Goal: Task Accomplishment & Management: Complete application form

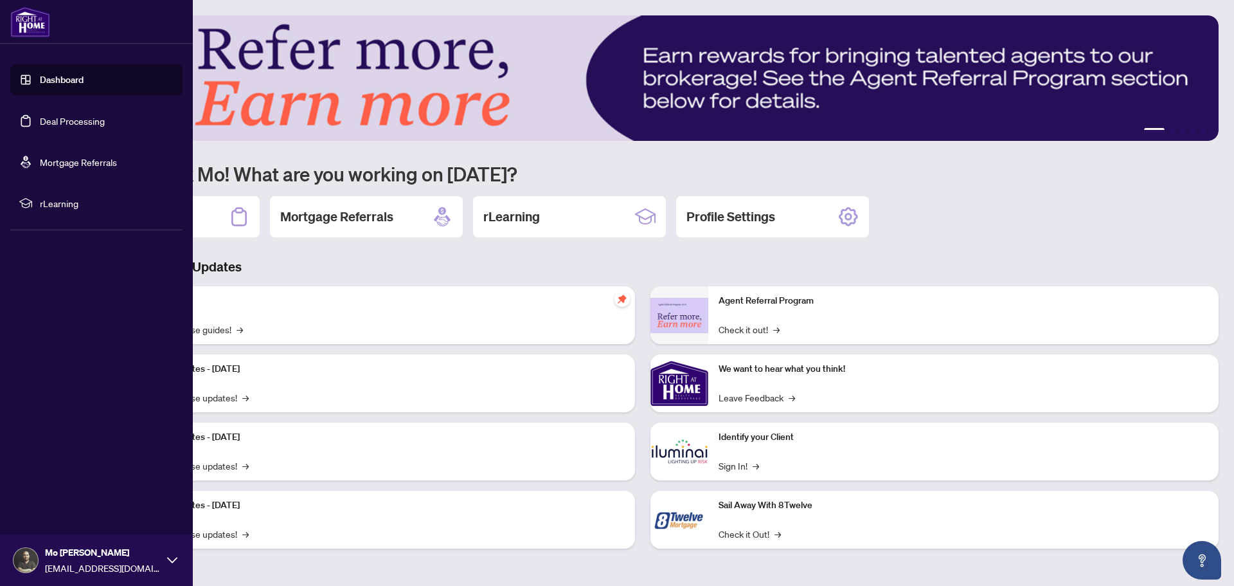
click at [84, 77] on link "Dashboard" at bounding box center [62, 80] width 44 height 12
click at [80, 124] on link "Deal Processing" at bounding box center [72, 121] width 65 height 12
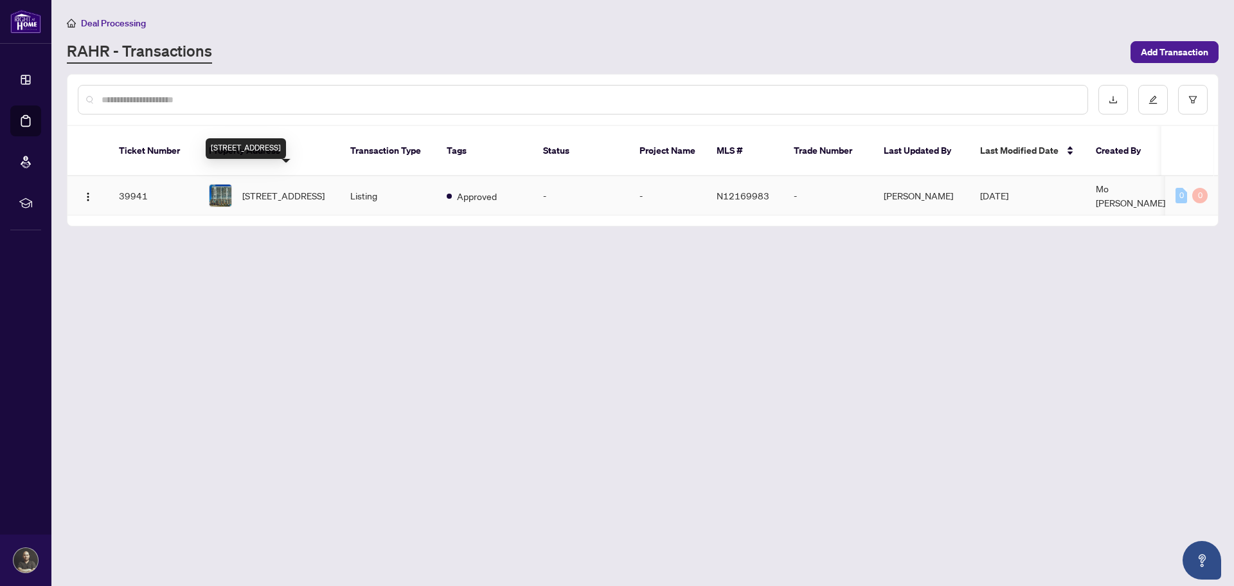
click at [287, 188] on span "904-185 Deerfield Rd, Newmarket, Ontario L3Y 0G7, Canada" at bounding box center [283, 195] width 82 height 14
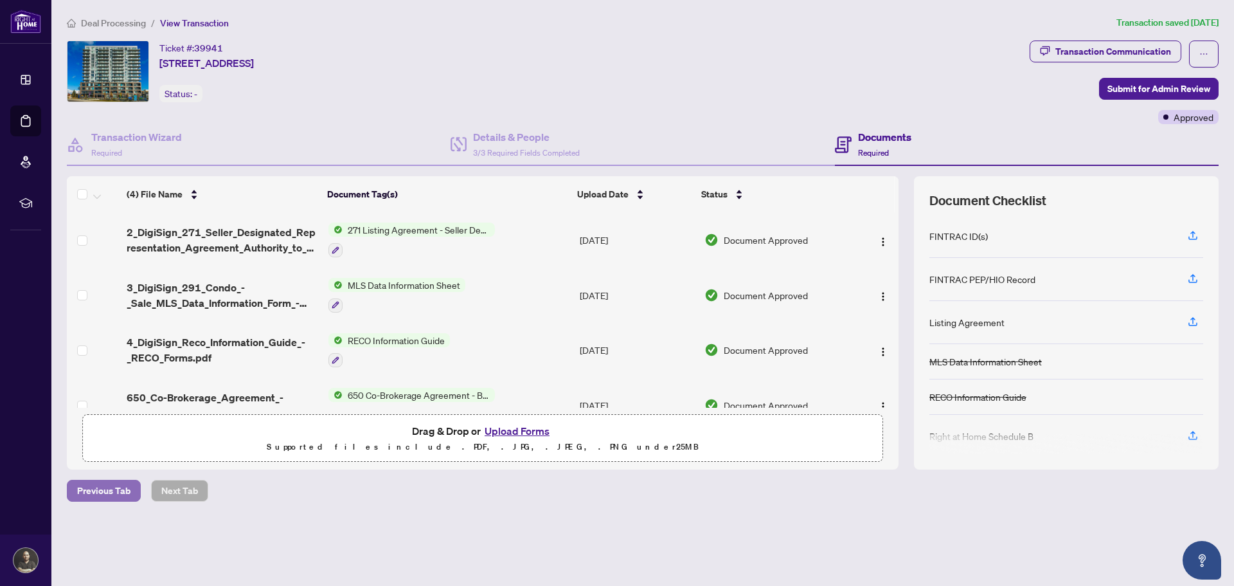
click at [129, 483] on span "Previous Tab" at bounding box center [103, 490] width 53 height 21
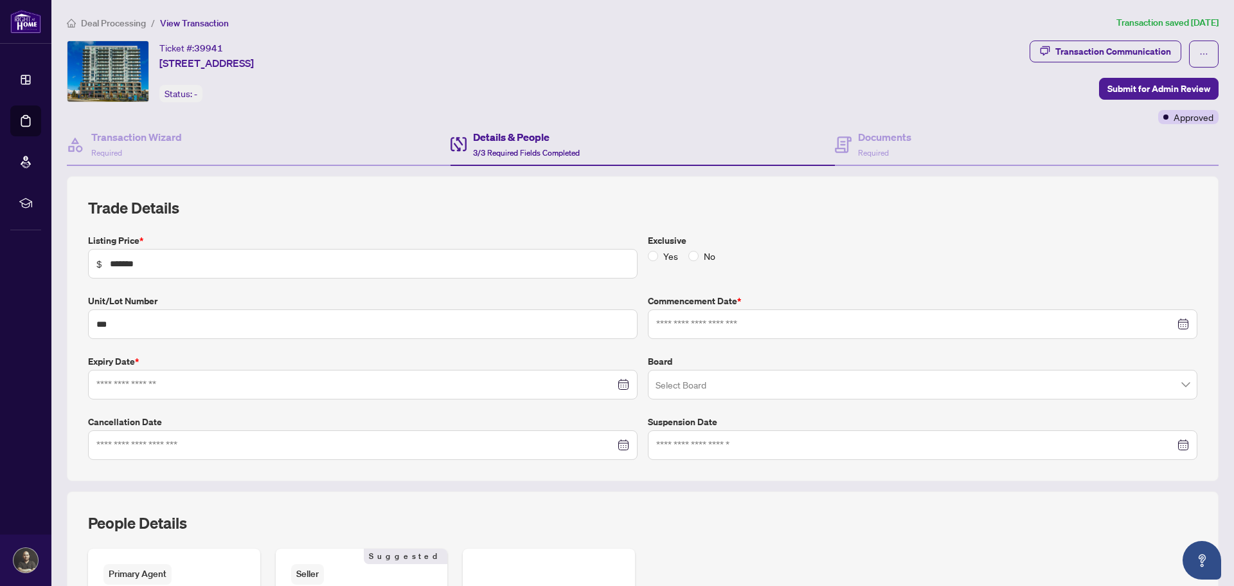
type input "**********"
click at [120, 21] on span "Deal Processing" at bounding box center [113, 23] width 65 height 12
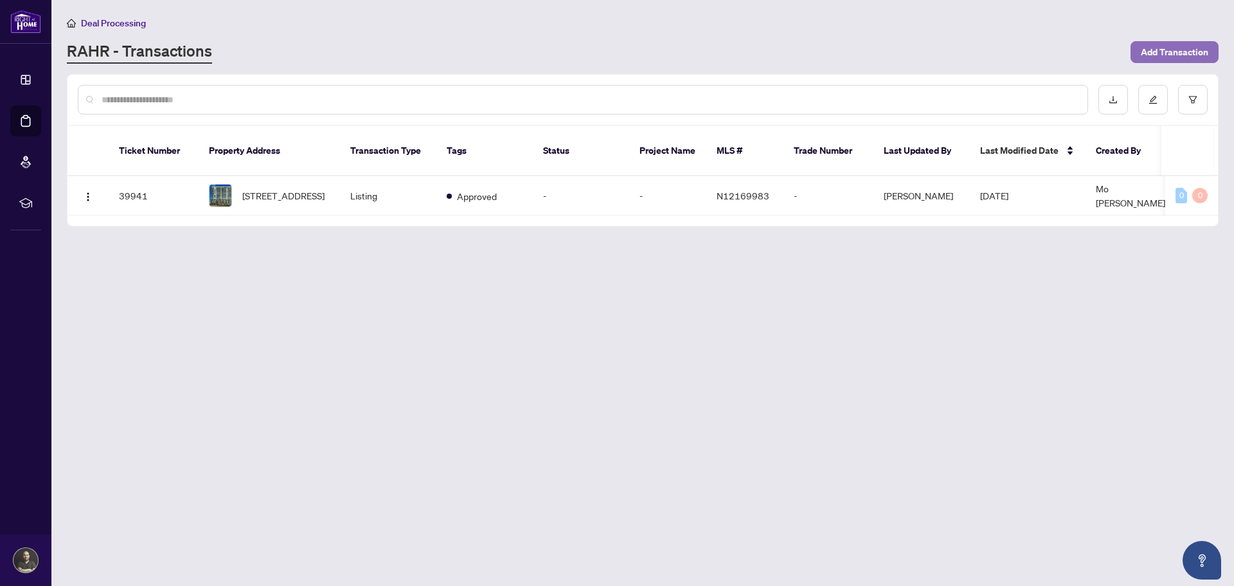
click at [1148, 46] on span "Add Transaction" at bounding box center [1174, 52] width 67 height 21
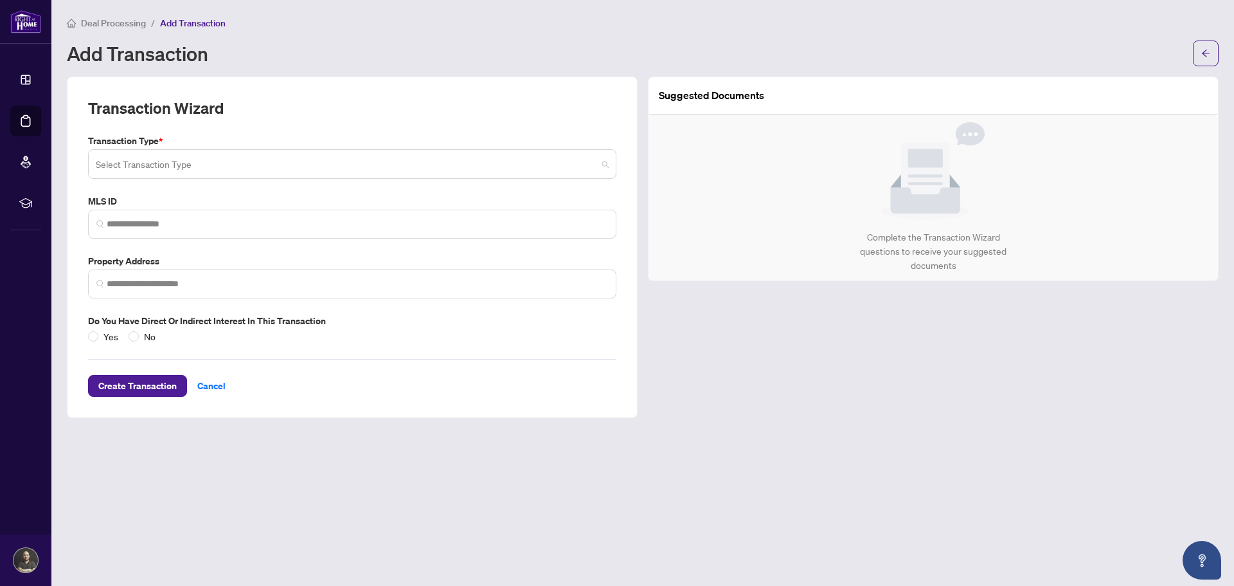
click at [356, 165] on input "search" at bounding box center [346, 166] width 501 height 28
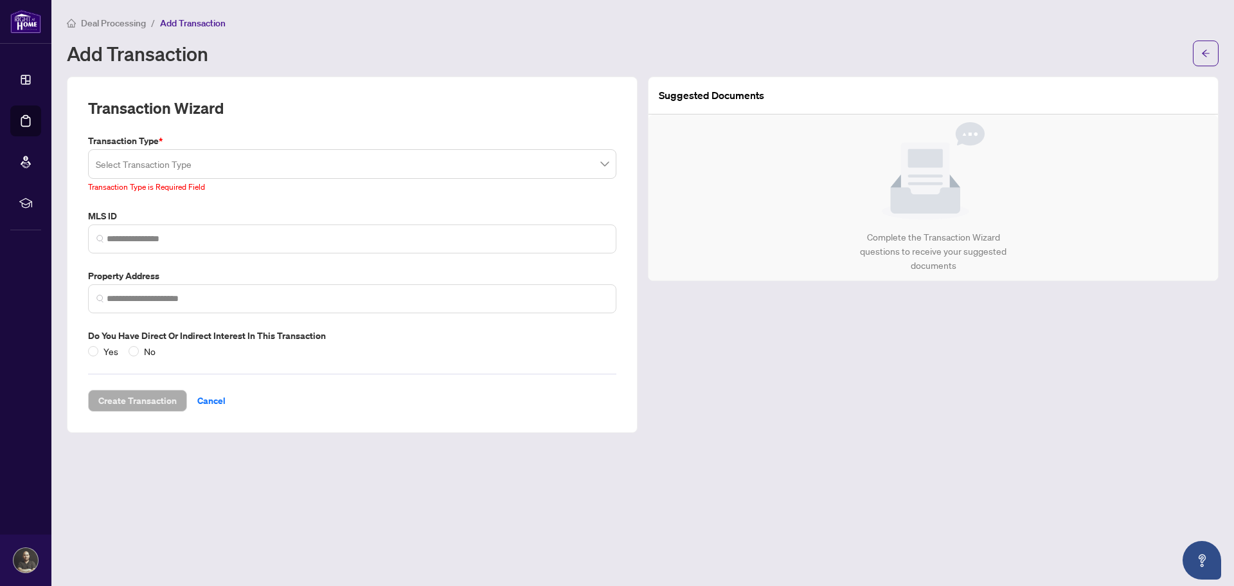
click at [787, 356] on div "Suggested Documents Complete the Transaction Wizard questions to receive your s…" at bounding box center [933, 254] width 581 height 356
click at [1203, 56] on icon "arrow-left" at bounding box center [1205, 53] width 9 height 9
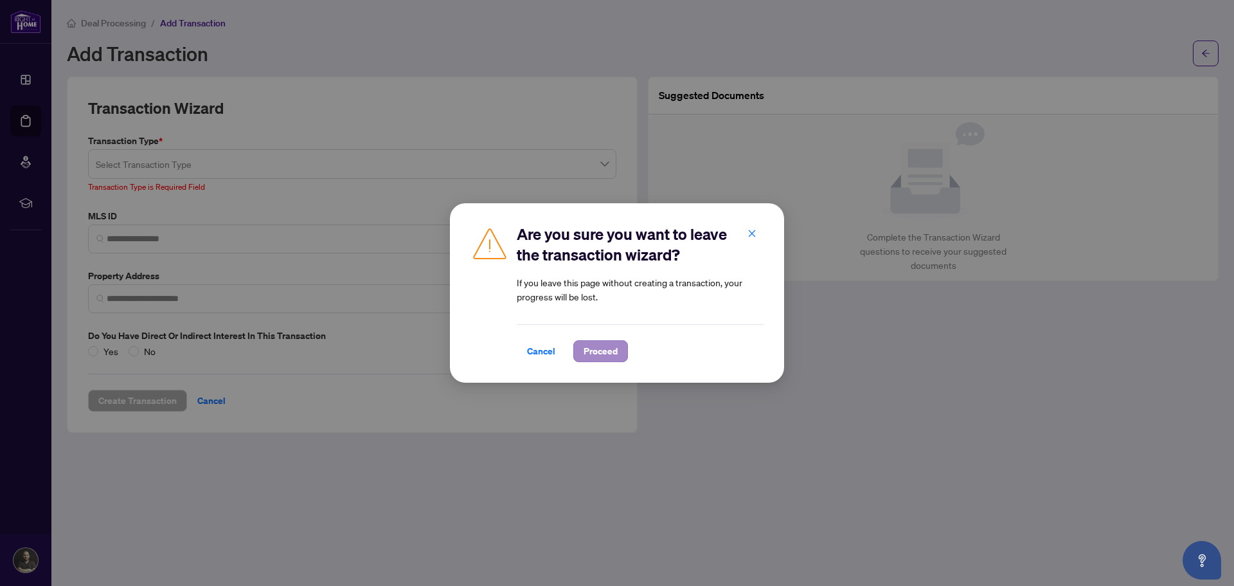
drag, startPoint x: 537, startPoint y: 356, endPoint x: 594, endPoint y: 354, distance: 56.6
click at [594, 354] on div "Cancel Proceed" at bounding box center [640, 351] width 247 height 22
click at [594, 354] on span "Proceed" at bounding box center [601, 351] width 34 height 21
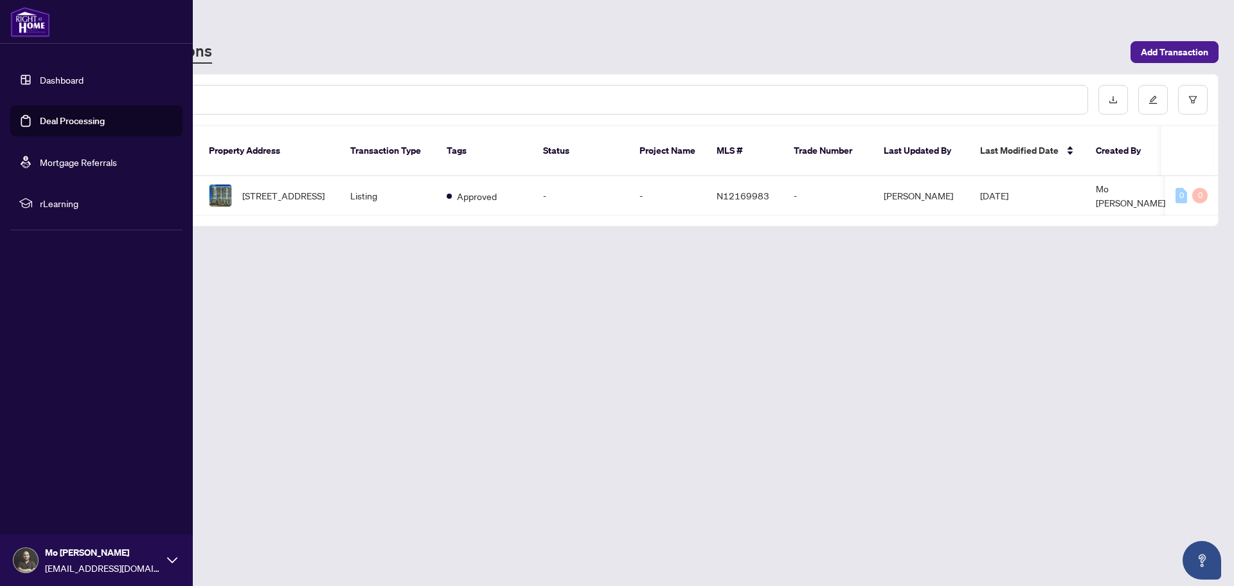
click at [52, 75] on link "Dashboard" at bounding box center [62, 80] width 44 height 12
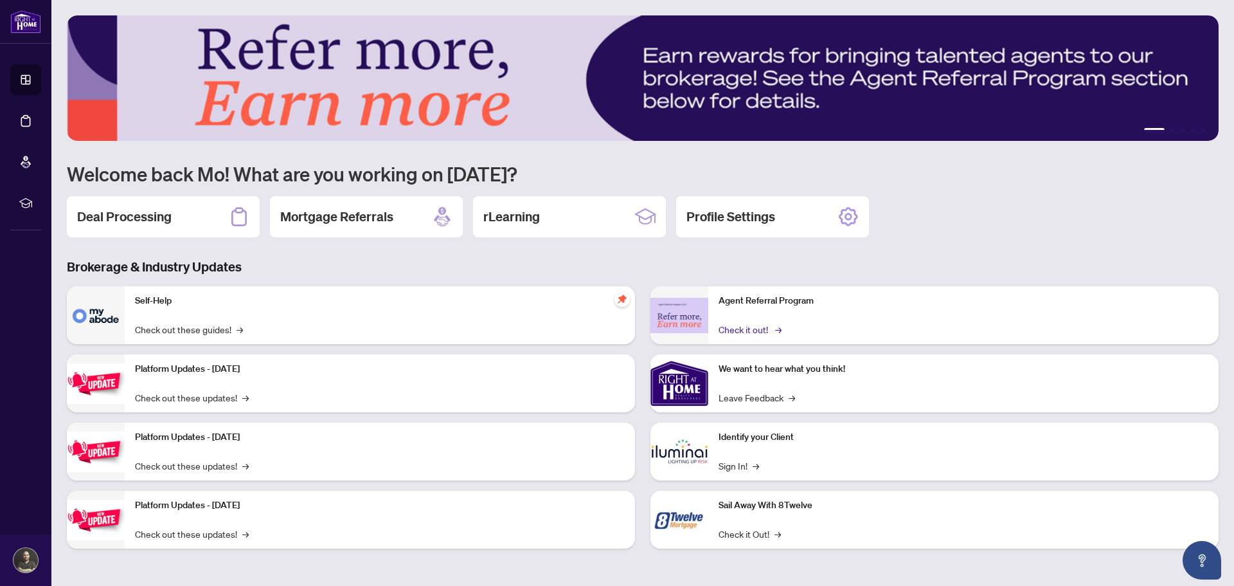
click at [752, 330] on link "Check it out! →" at bounding box center [749, 329] width 61 height 14
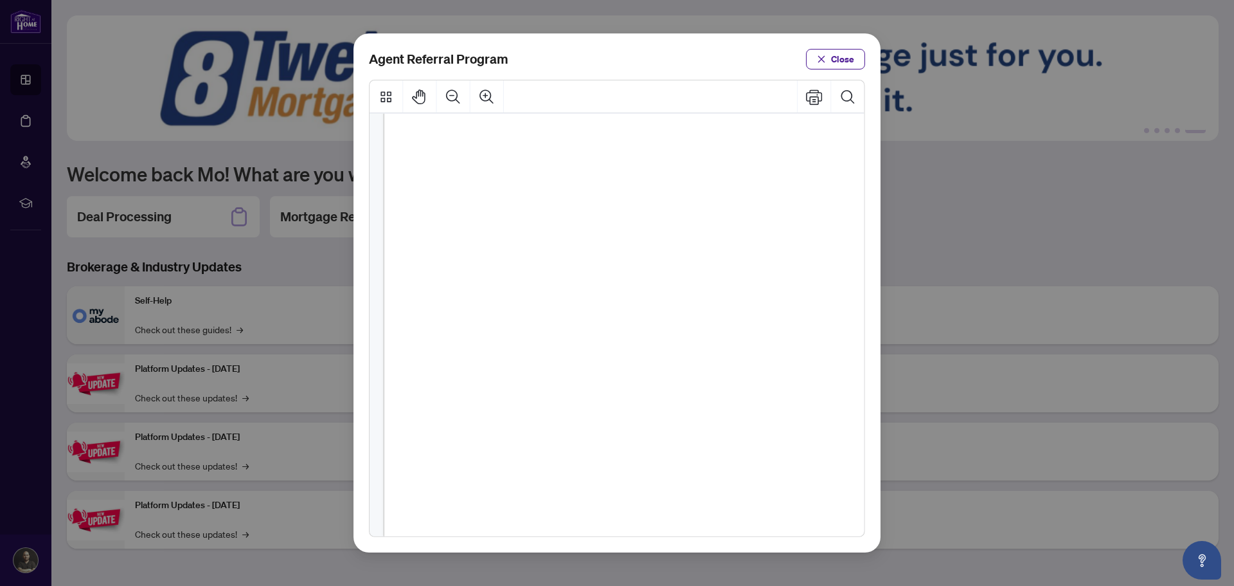
scroll to position [197, 0]
click at [831, 60] on span "Close" at bounding box center [842, 59] width 23 height 21
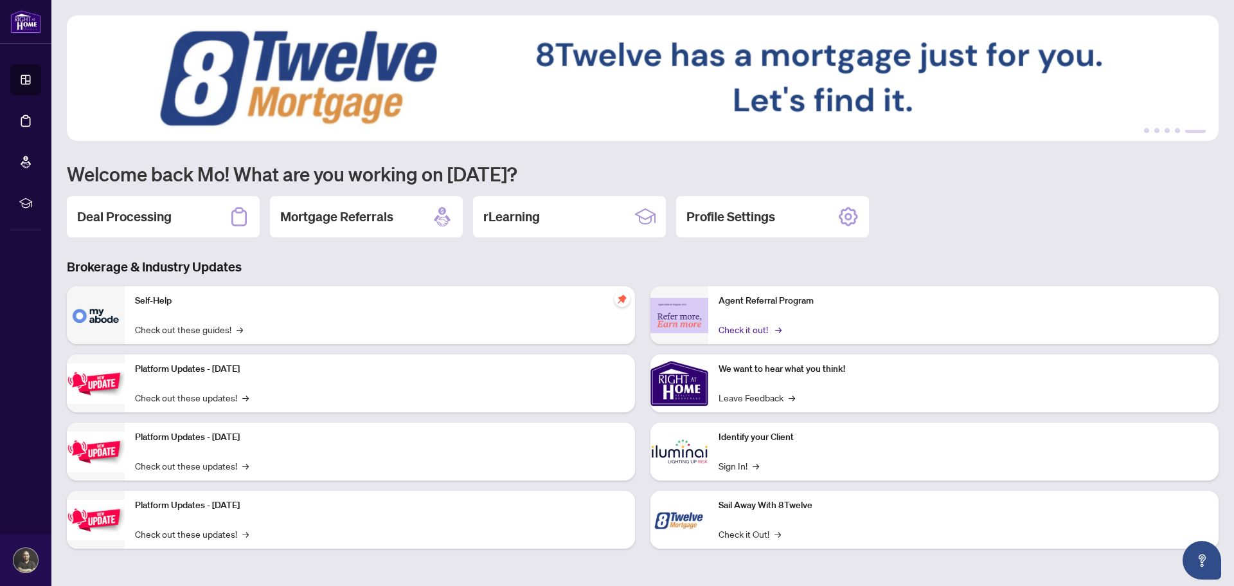
click at [750, 332] on link "Check it out! →" at bounding box center [749, 329] width 61 height 14
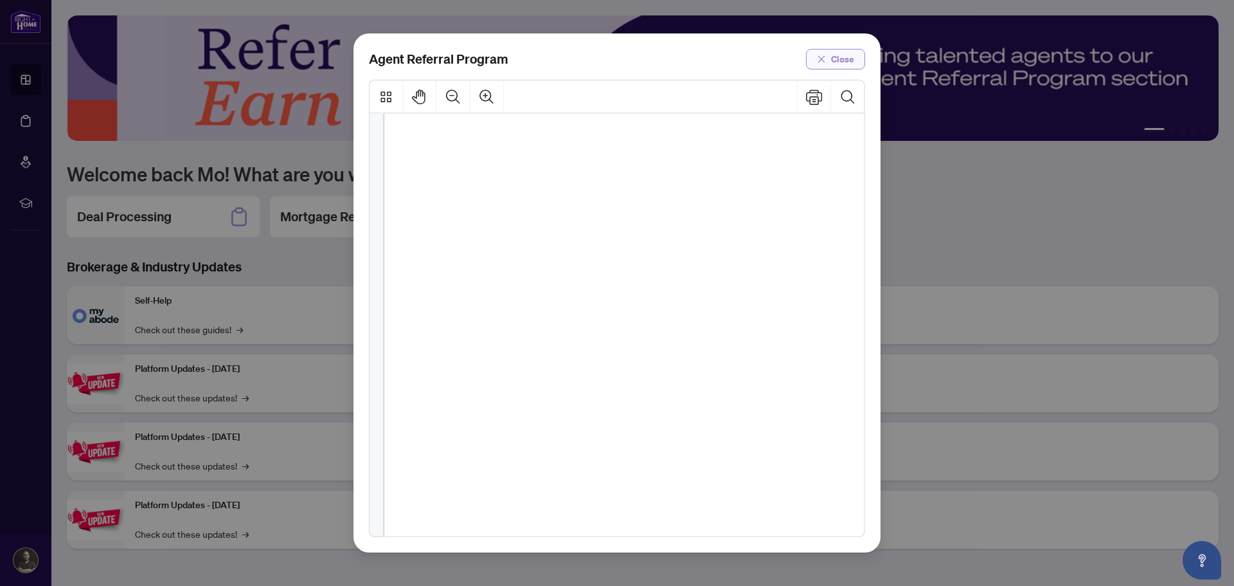
click at [838, 61] on span "Close" at bounding box center [842, 59] width 23 height 21
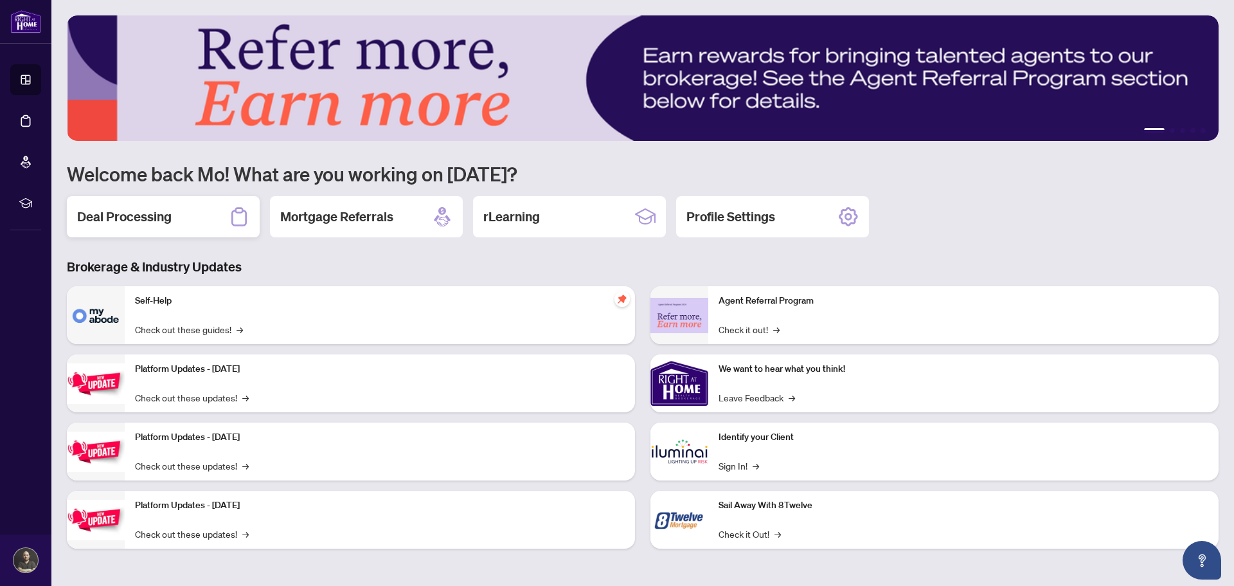
click at [151, 217] on h2 "Deal Processing" at bounding box center [124, 217] width 94 height 18
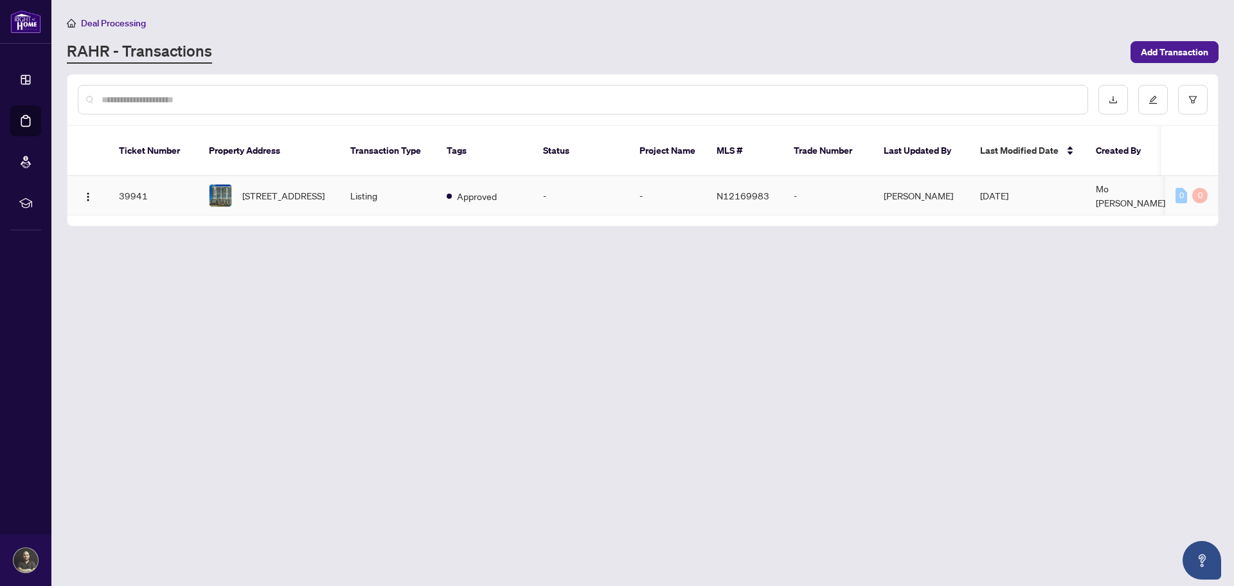
click at [226, 184] on img at bounding box center [221, 195] width 22 height 22
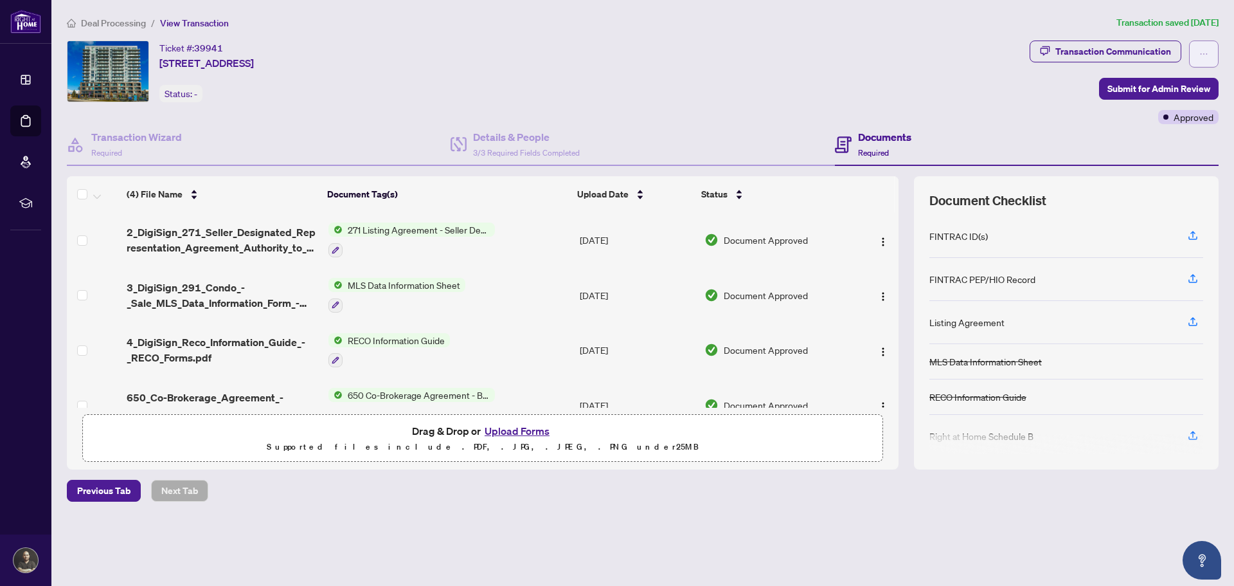
click at [1204, 57] on icon "ellipsis" at bounding box center [1203, 53] width 9 height 9
click at [118, 488] on span "Previous Tab" at bounding box center [103, 490] width 53 height 21
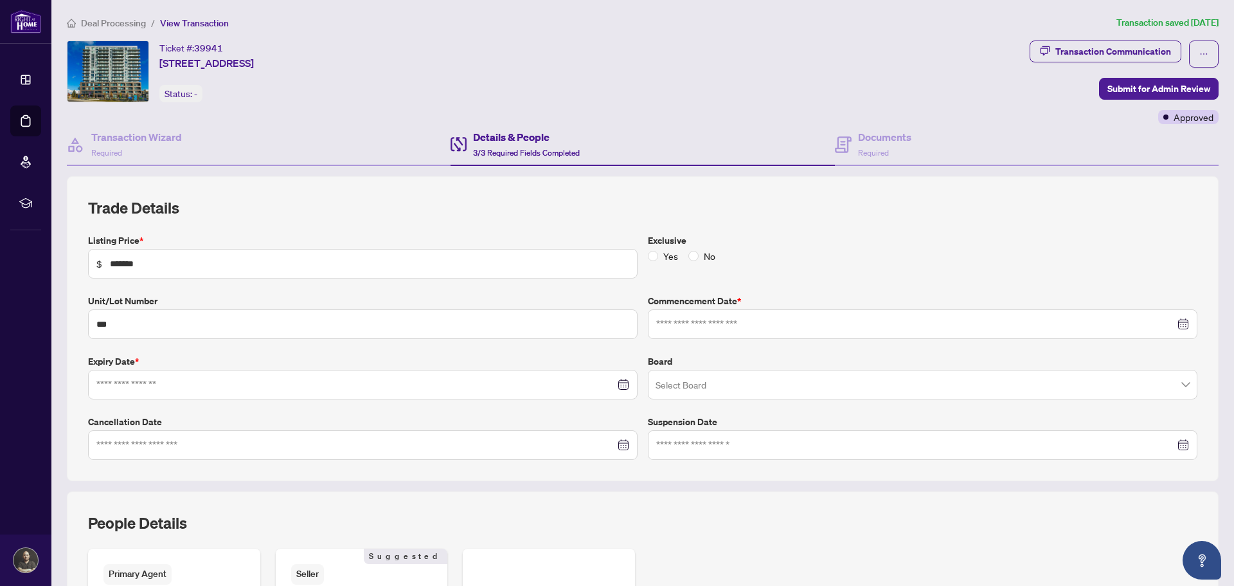
type input "**********"
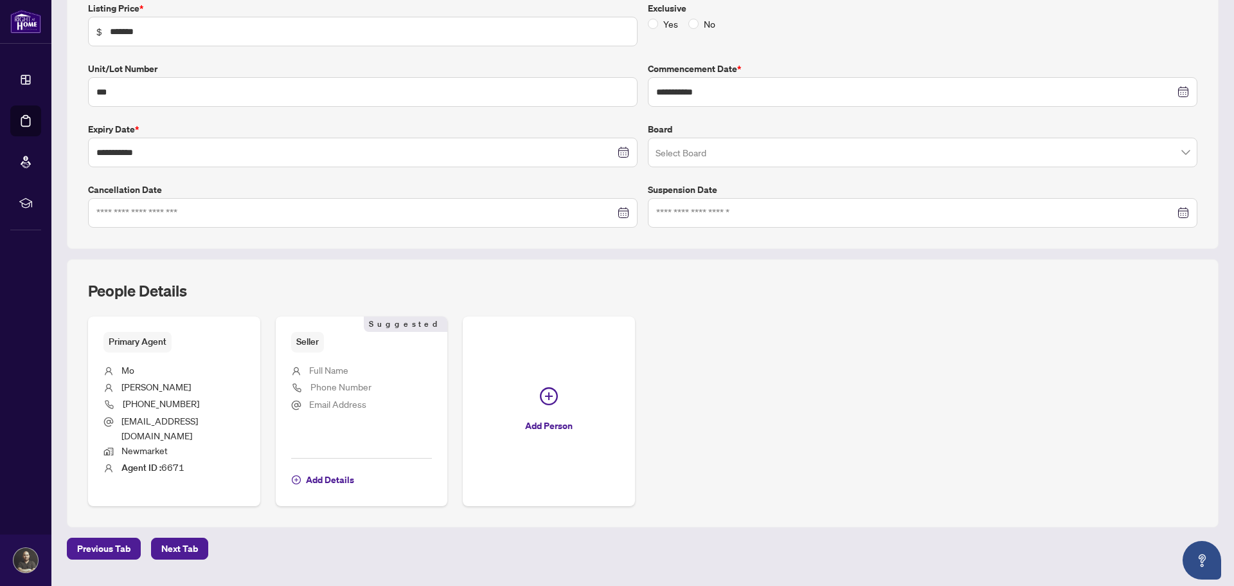
scroll to position [253, 0]
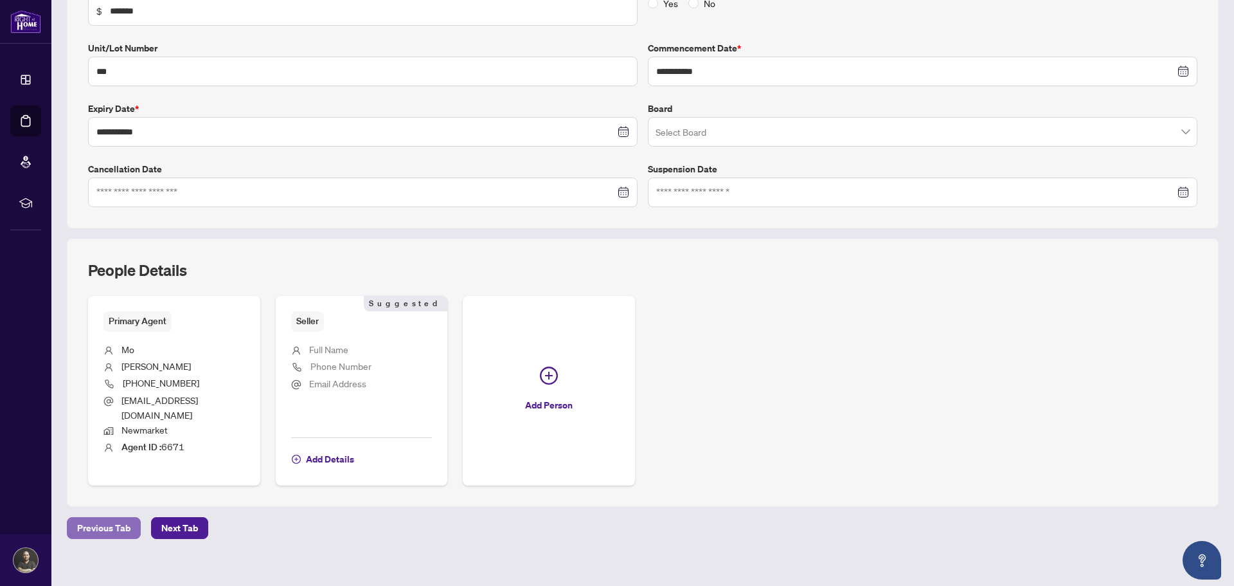
click at [104, 519] on span "Previous Tab" at bounding box center [103, 527] width 53 height 21
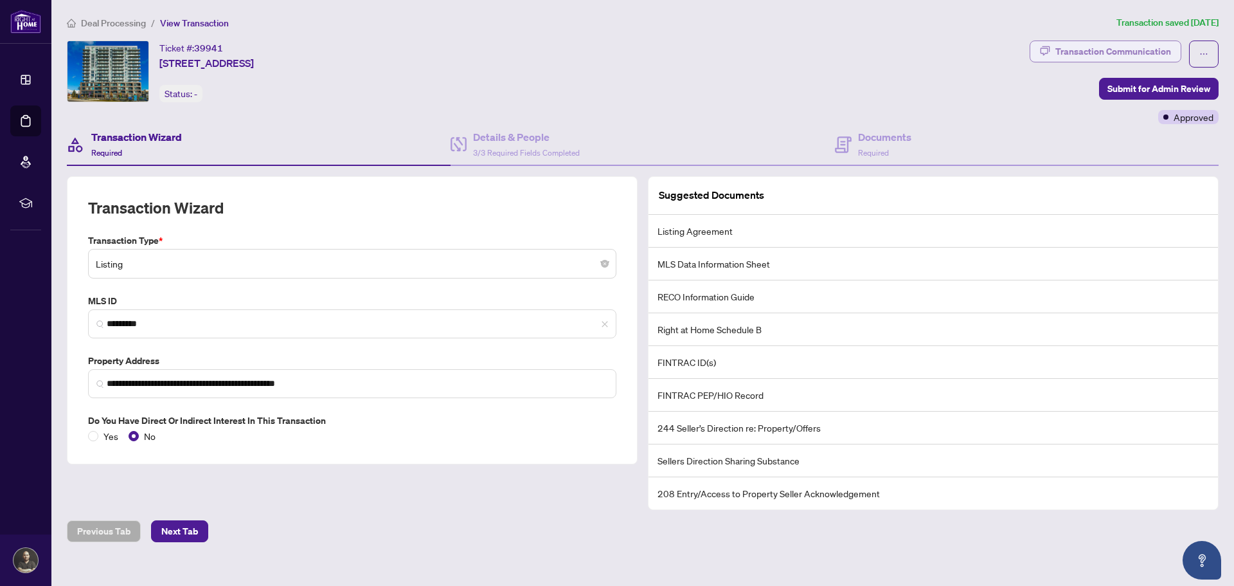
click at [1122, 49] on div "Transaction Communication" at bounding box center [1113, 51] width 116 height 21
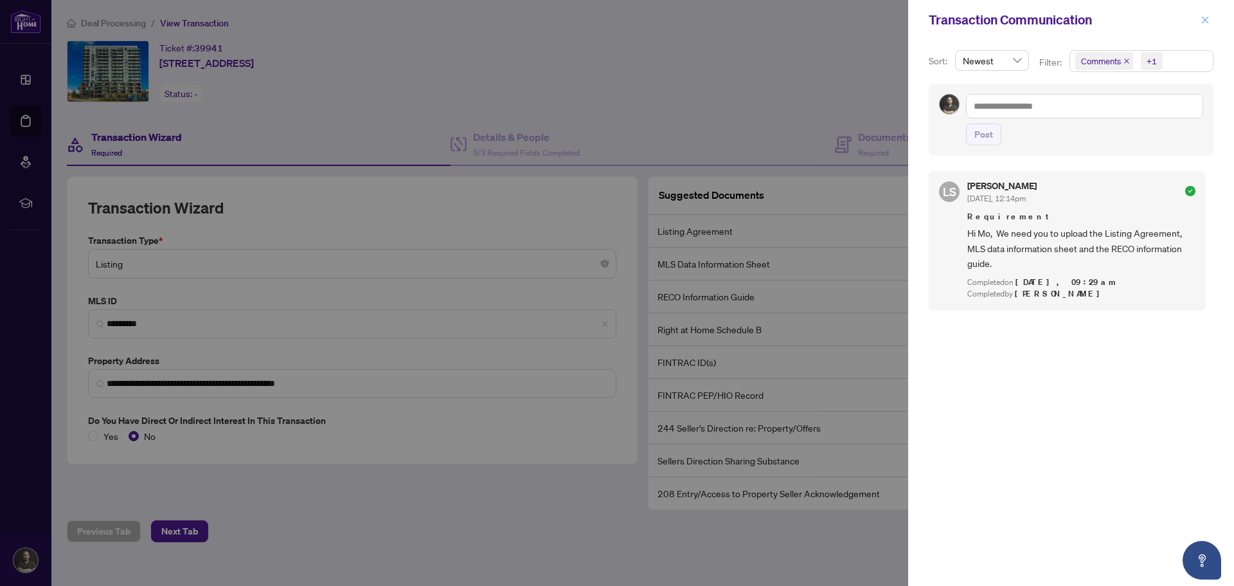
click at [1204, 17] on icon "close" at bounding box center [1205, 19] width 9 height 9
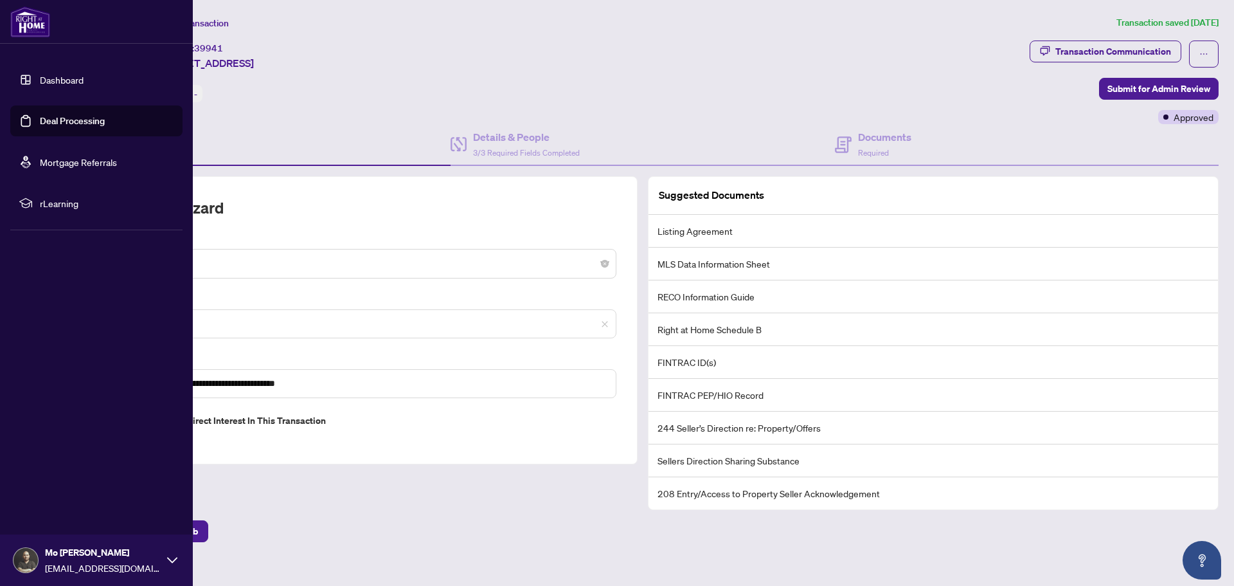
click at [56, 79] on link "Dashboard" at bounding box center [62, 80] width 44 height 12
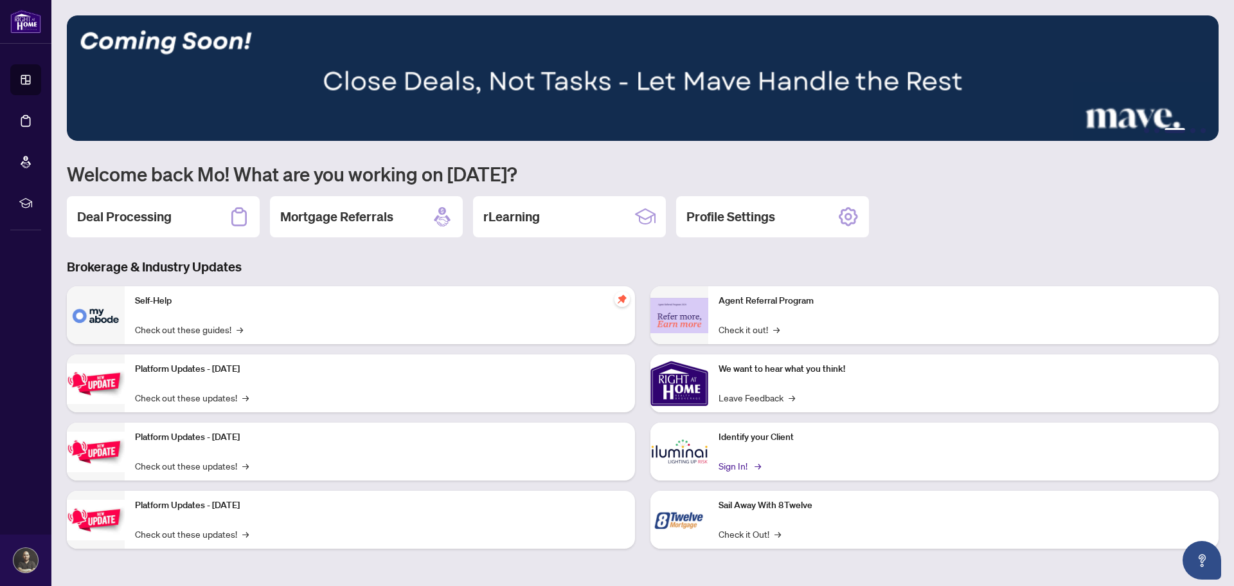
click at [744, 471] on link "Sign In! →" at bounding box center [739, 465] width 40 height 14
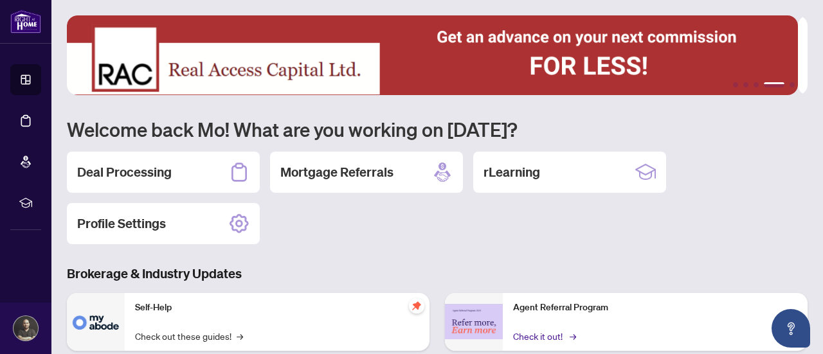
scroll to position [234, 0]
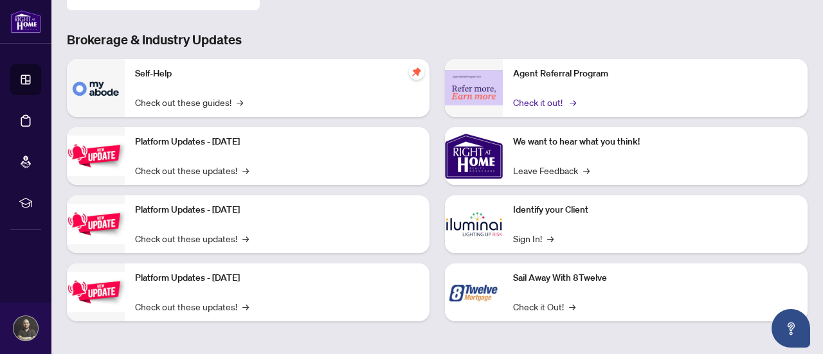
click at [526, 101] on link "Check it out! →" at bounding box center [543, 102] width 61 height 14
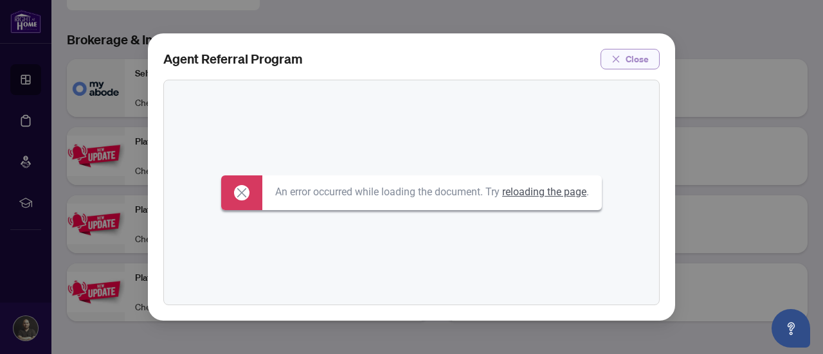
click at [625, 66] on button "Close" at bounding box center [629, 59] width 59 height 21
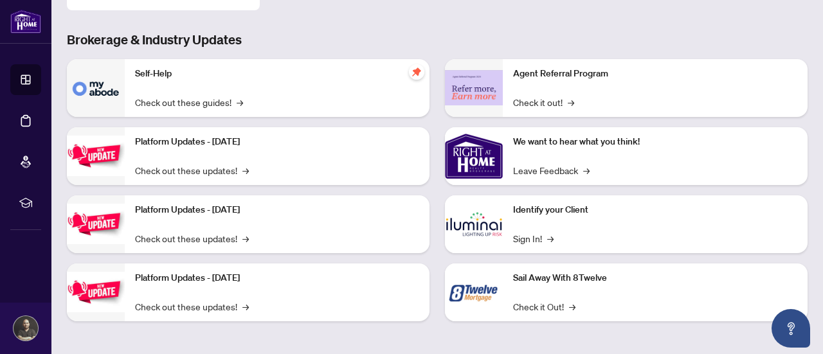
click at [541, 81] on div "Agent Referral Program Check it out! →" at bounding box center [655, 88] width 305 height 58
click at [490, 82] on img at bounding box center [474, 87] width 58 height 35
click at [552, 103] on link "Check it out! →" at bounding box center [543, 102] width 61 height 14
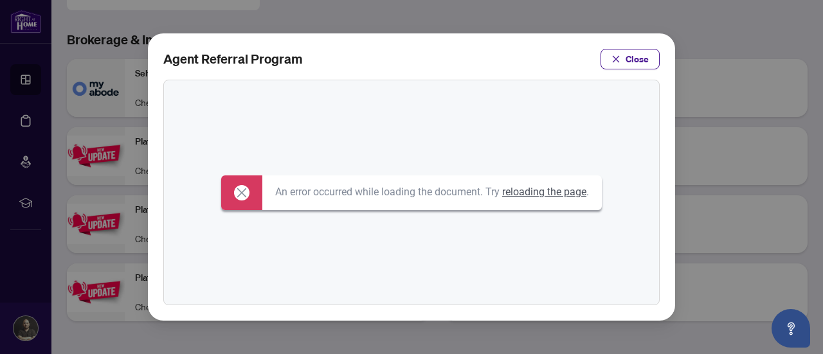
click at [553, 197] on link "reloading the page" at bounding box center [544, 192] width 84 height 12
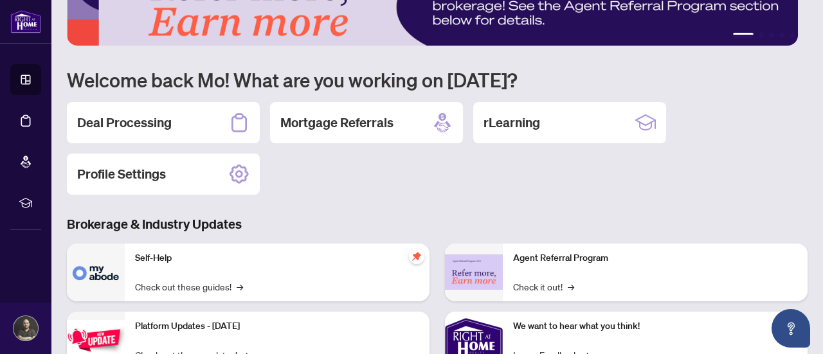
scroll to position [129, 0]
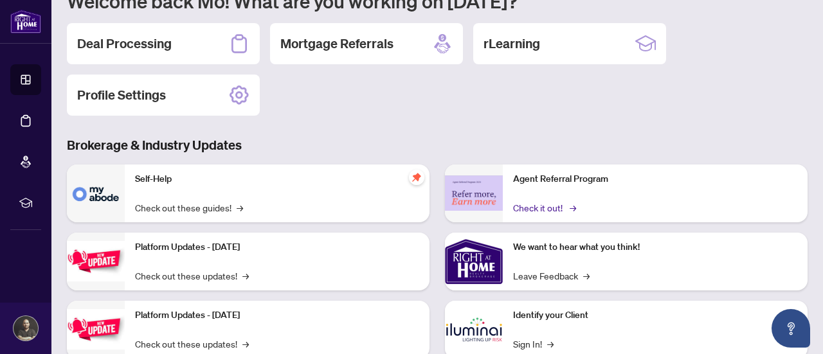
click at [545, 204] on link "Check it out! →" at bounding box center [543, 208] width 61 height 14
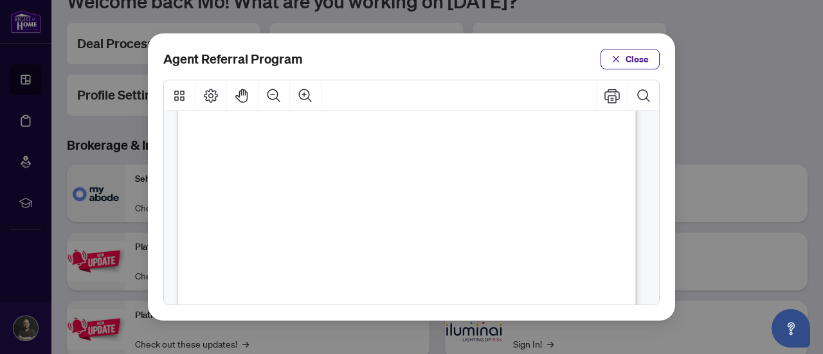
scroll to position [193, 0]
